Goal: Information Seeking & Learning: Understand process/instructions

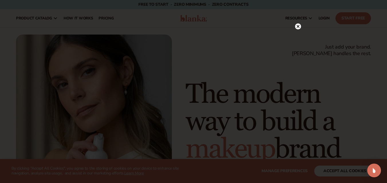
click at [296, 26] on circle at bounding box center [298, 26] width 6 height 6
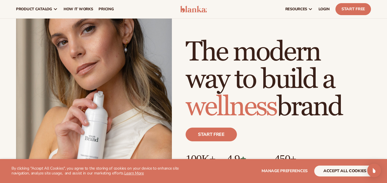
scroll to position [42, 0]
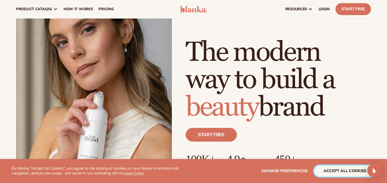
click at [328, 169] on button "accept all cookies" at bounding box center [344, 171] width 61 height 11
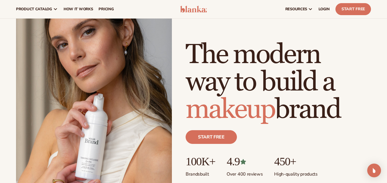
scroll to position [0, 0]
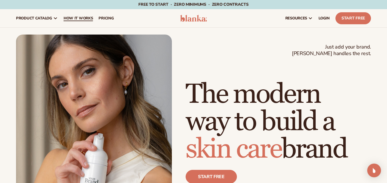
click at [70, 17] on span "How It Works" at bounding box center [78, 18] width 29 height 5
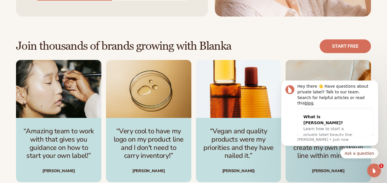
scroll to position [747, 0]
